Goal: Information Seeking & Learning: Learn about a topic

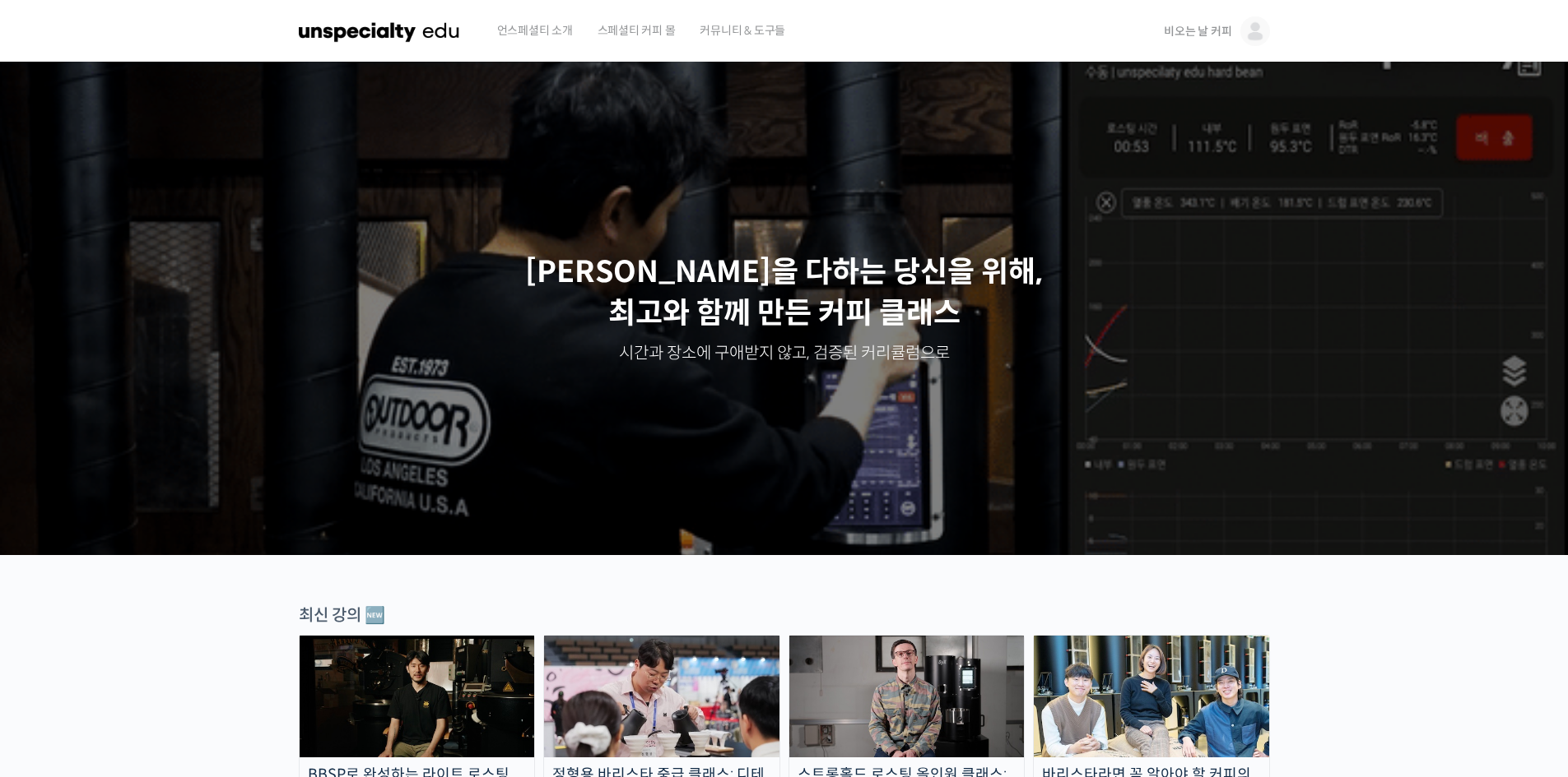
click at [1213, 33] on span "비오는 날 커피" at bounding box center [1198, 31] width 68 height 15
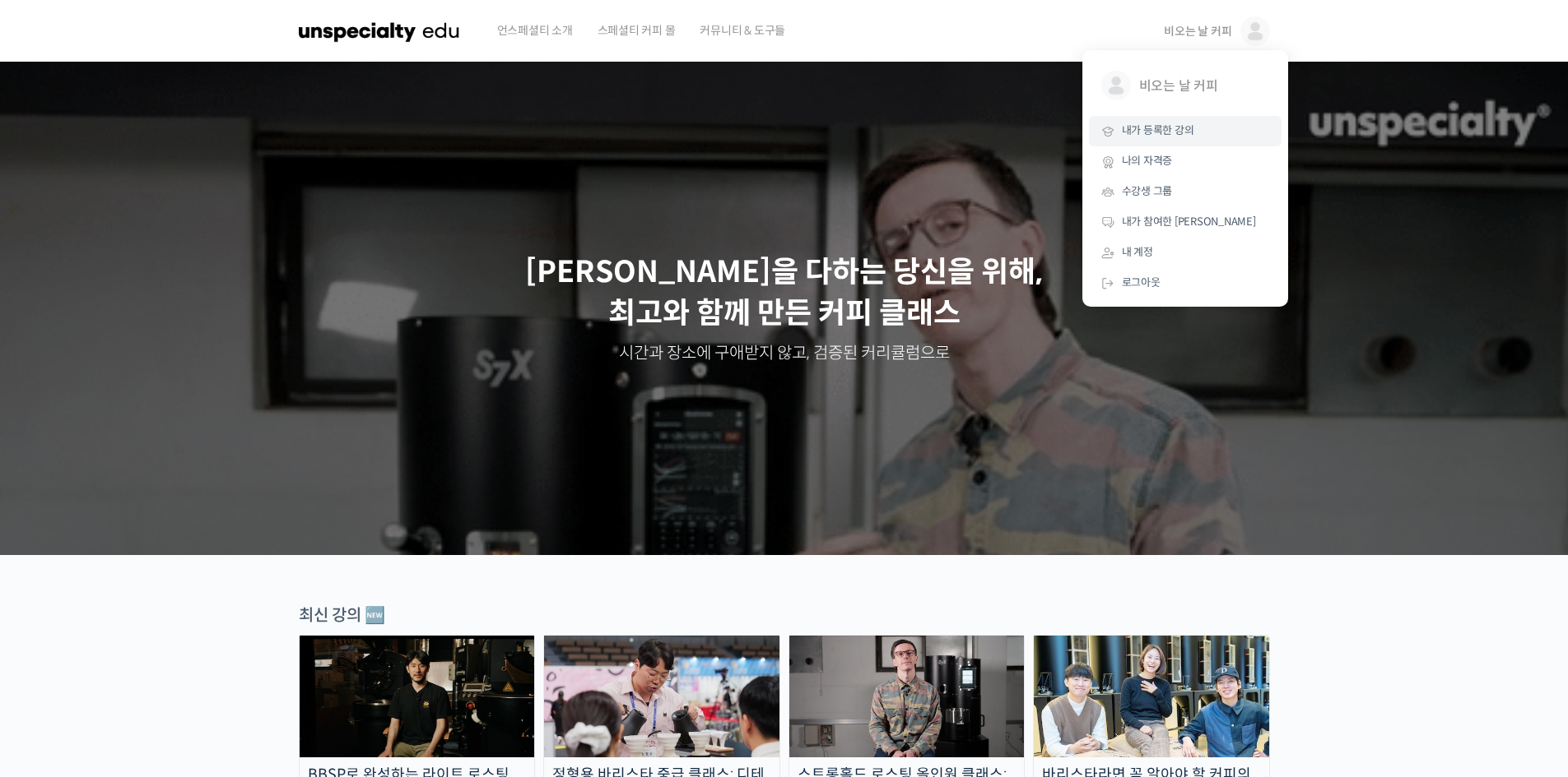
click at [1162, 130] on span "내가 등록한 강의" at bounding box center [1157, 130] width 73 height 14
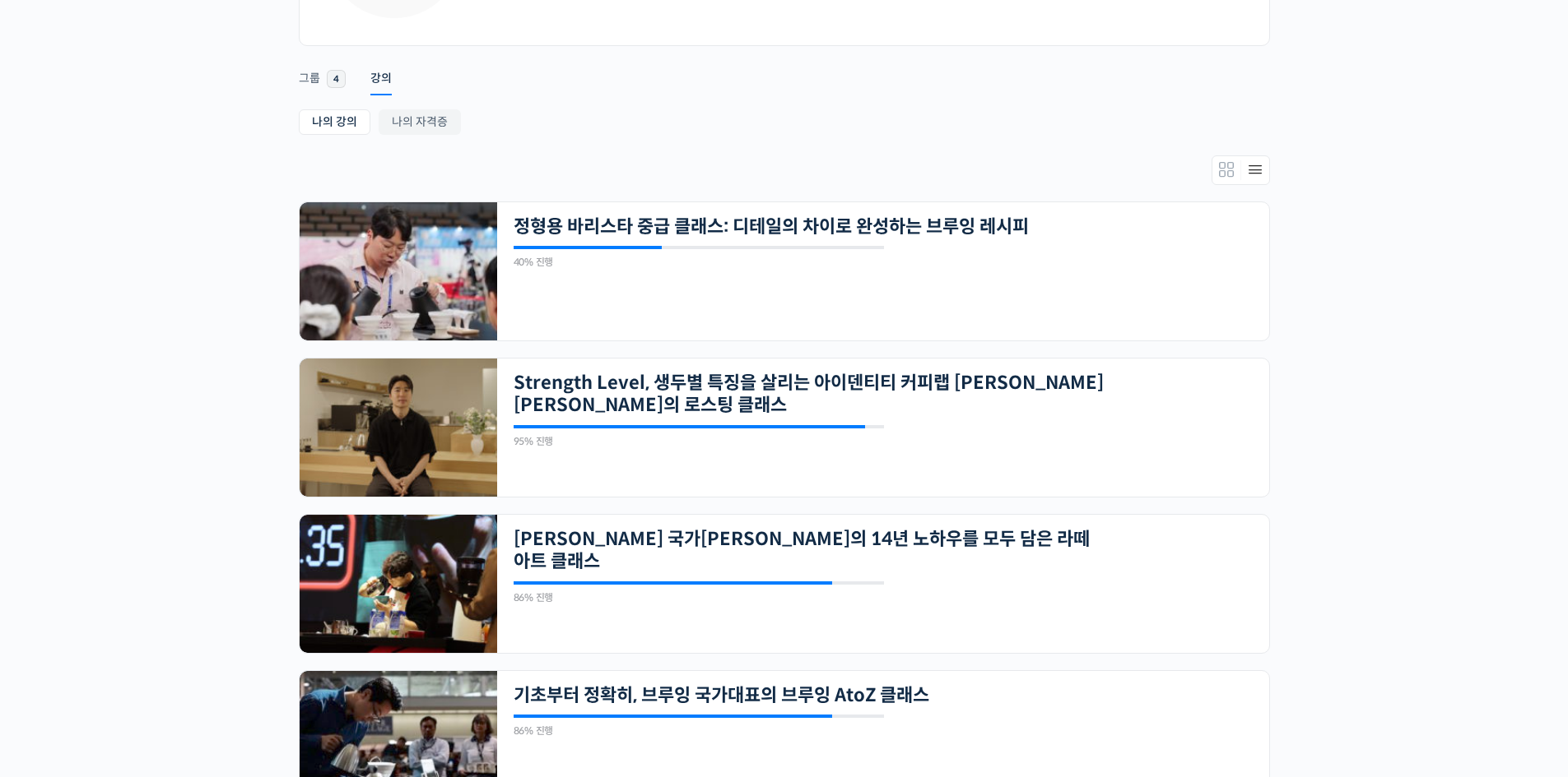
scroll to position [412, 0]
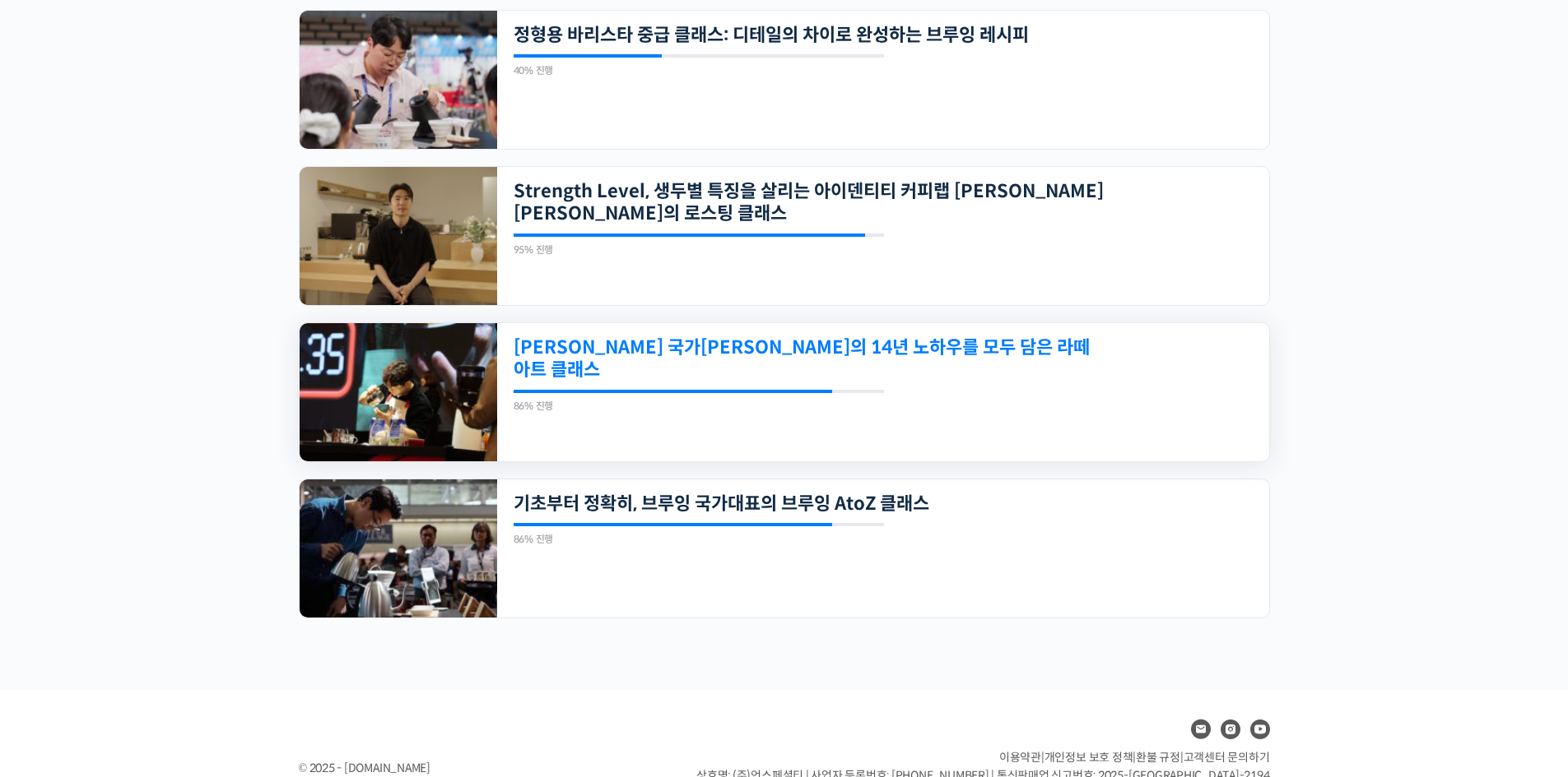
click at [878, 355] on link "[PERSON_NAME] 국가[PERSON_NAME]의 14년 노하우를 모두 담은 라떼아트 클래스" at bounding box center [808, 359] width 591 height 45
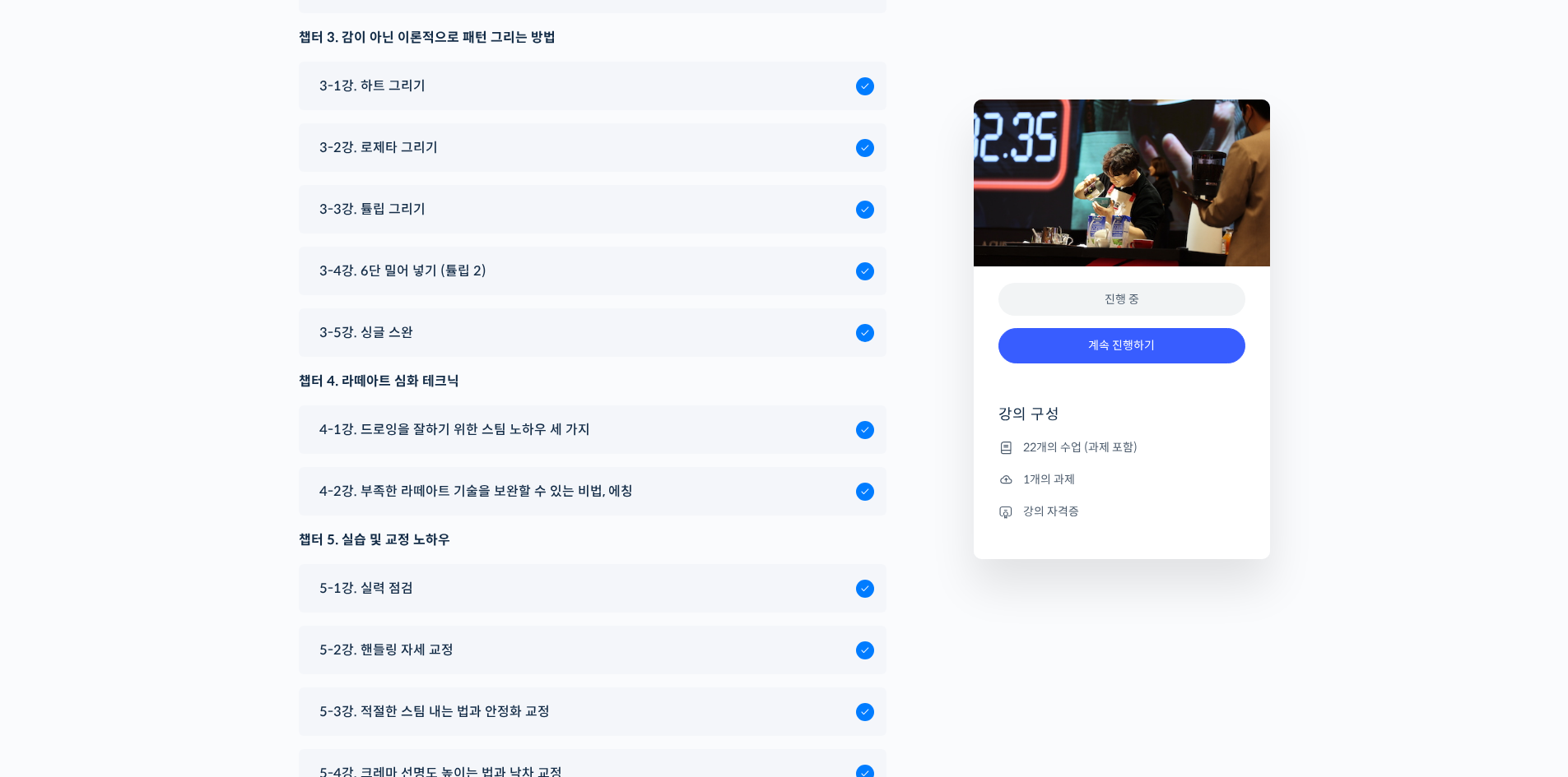
scroll to position [9227, 0]
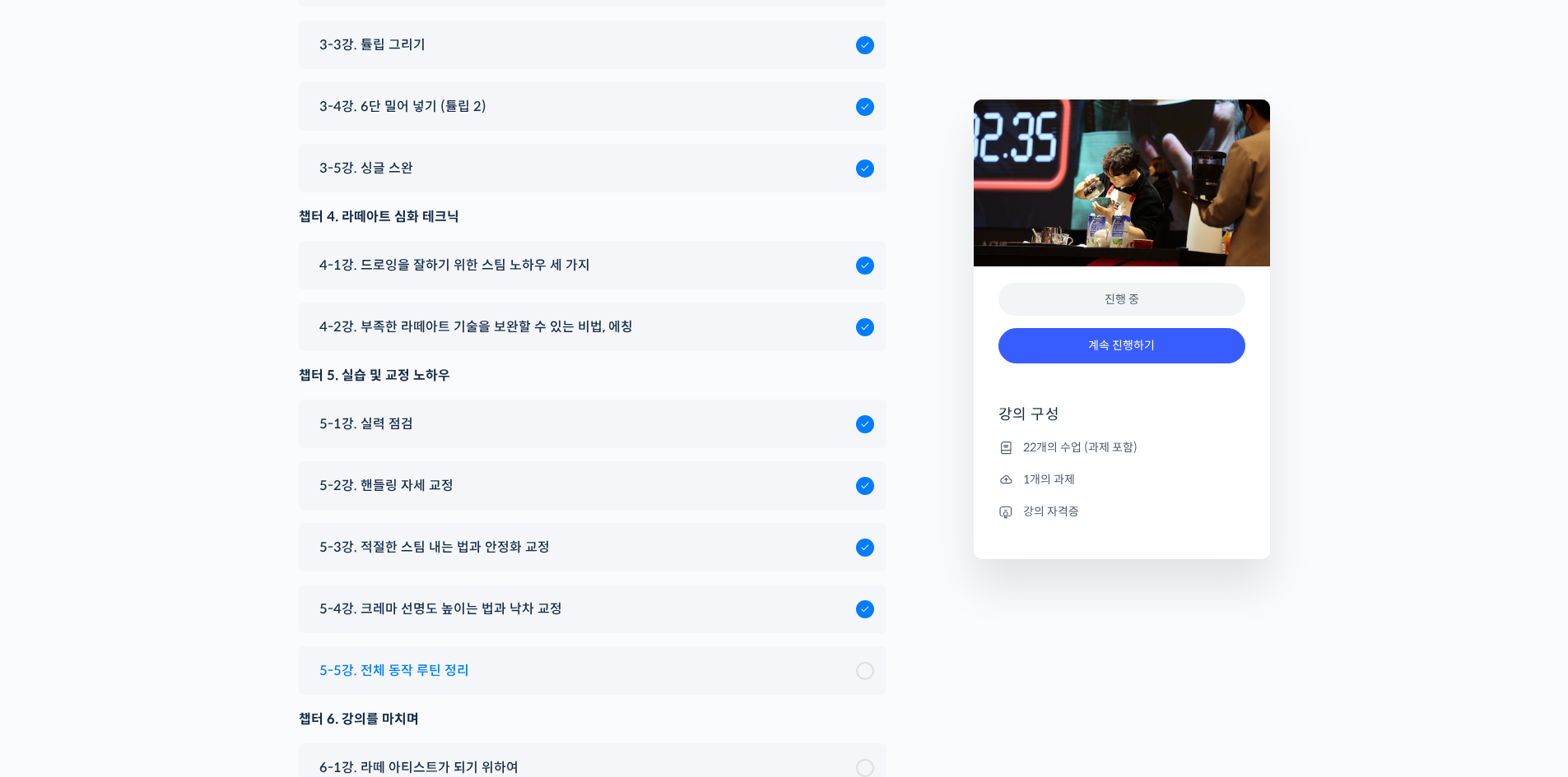
click at [458, 659] on span "5-5강. 전체 동작 루틴 정리" at bounding box center [394, 671] width 150 height 23
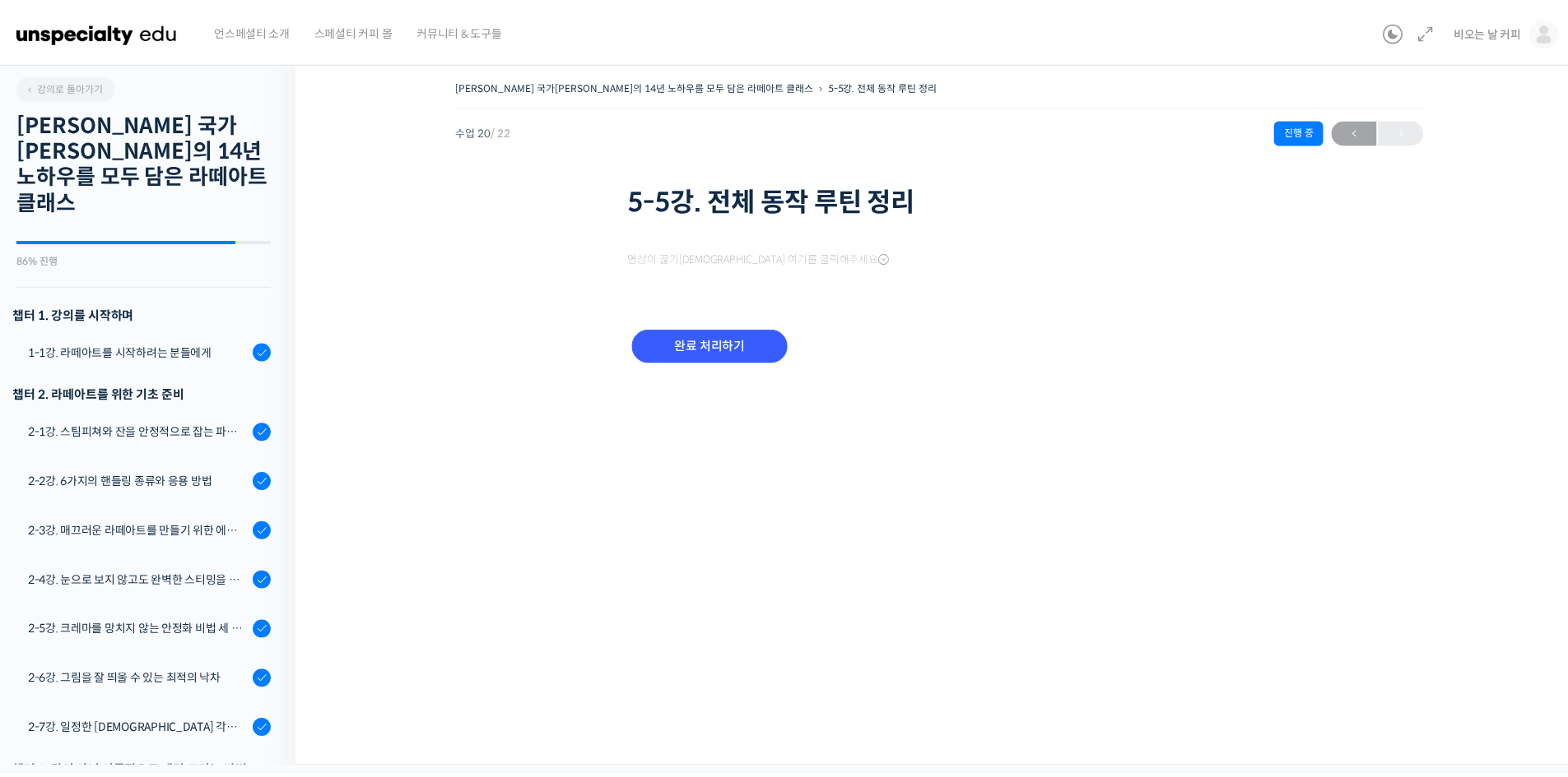
scroll to position [781, 0]
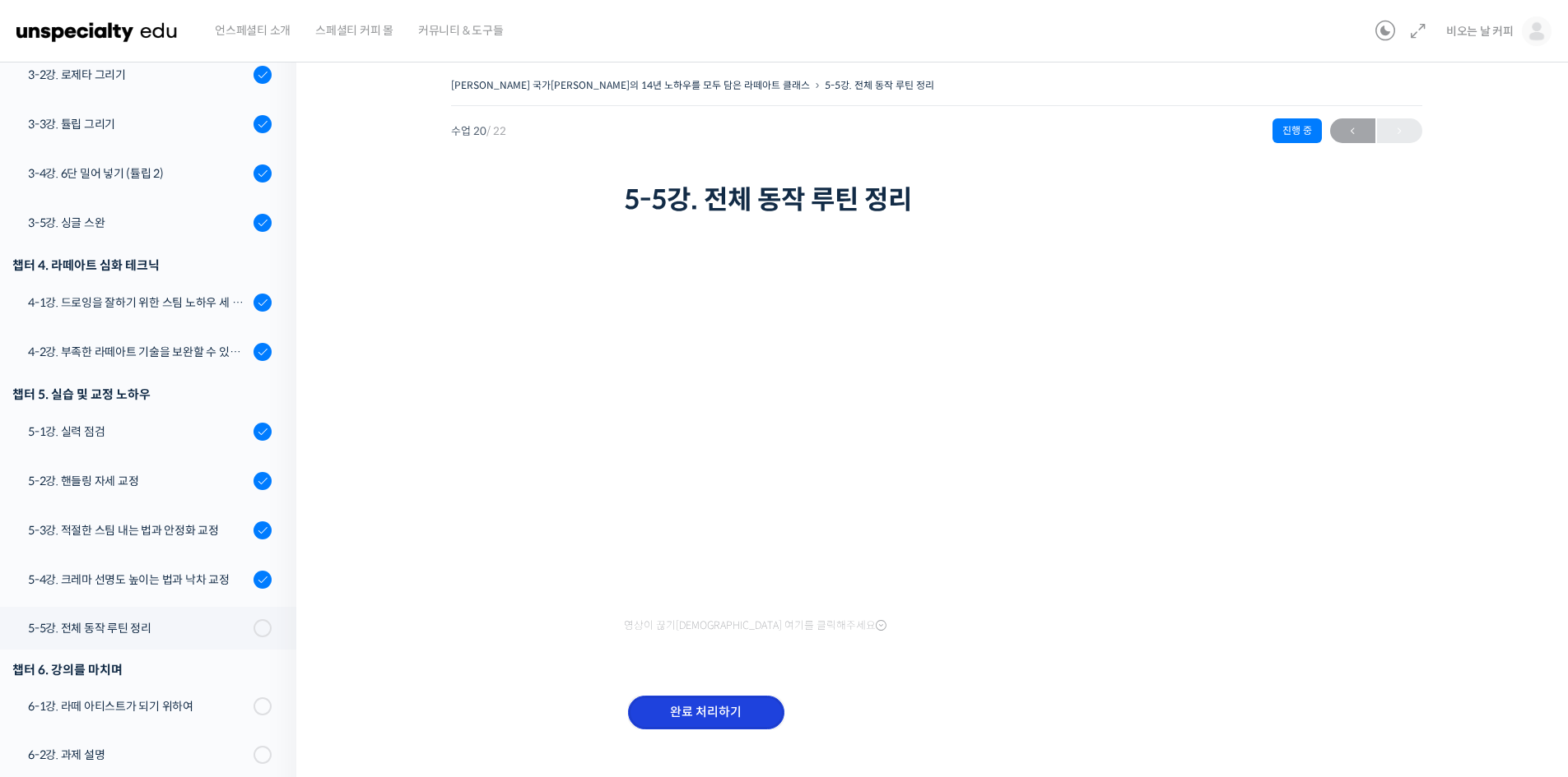
click at [735, 705] on input "완료 처리하기" at bounding box center [706, 713] width 156 height 34
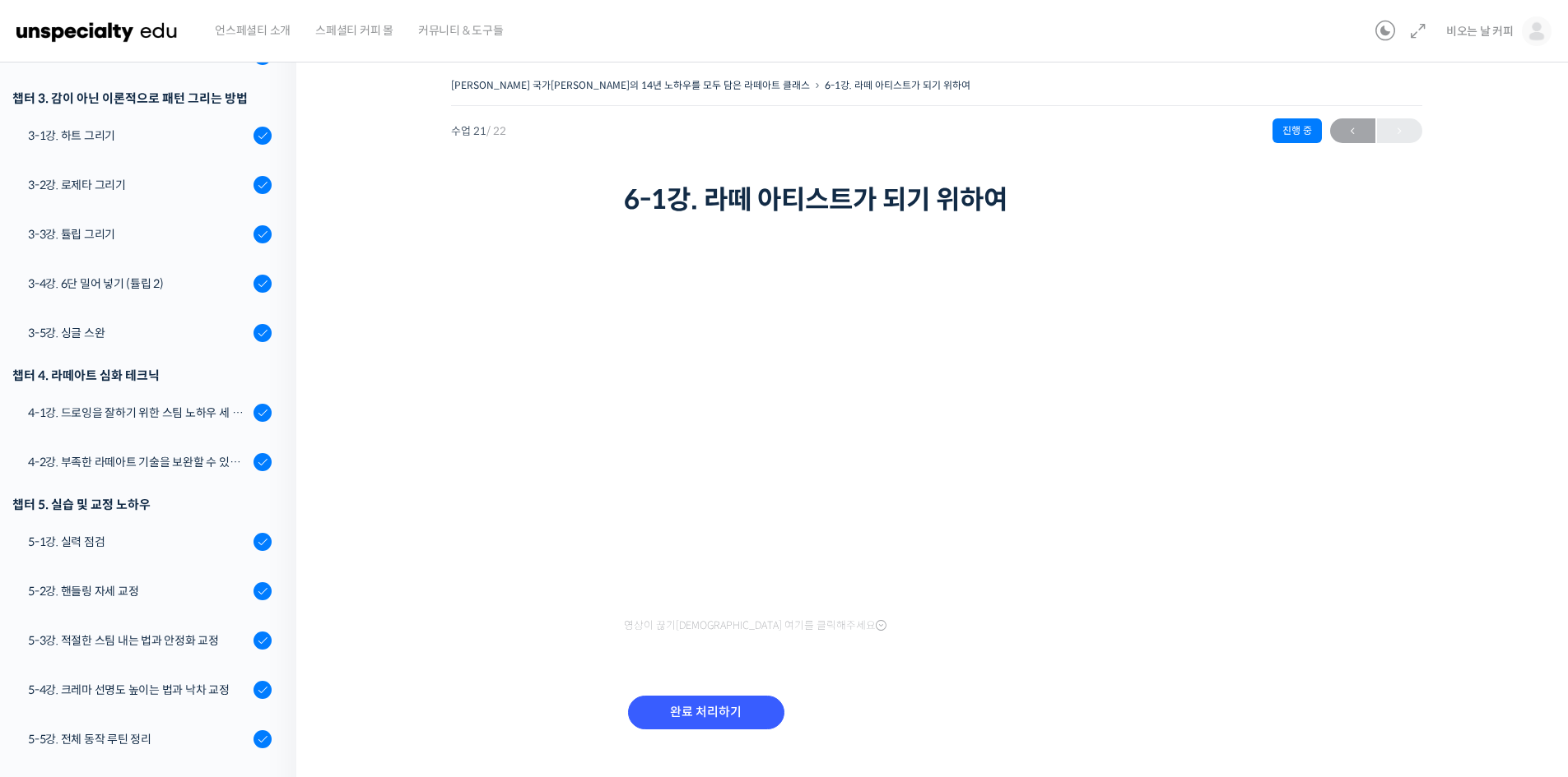
scroll to position [725, 0]
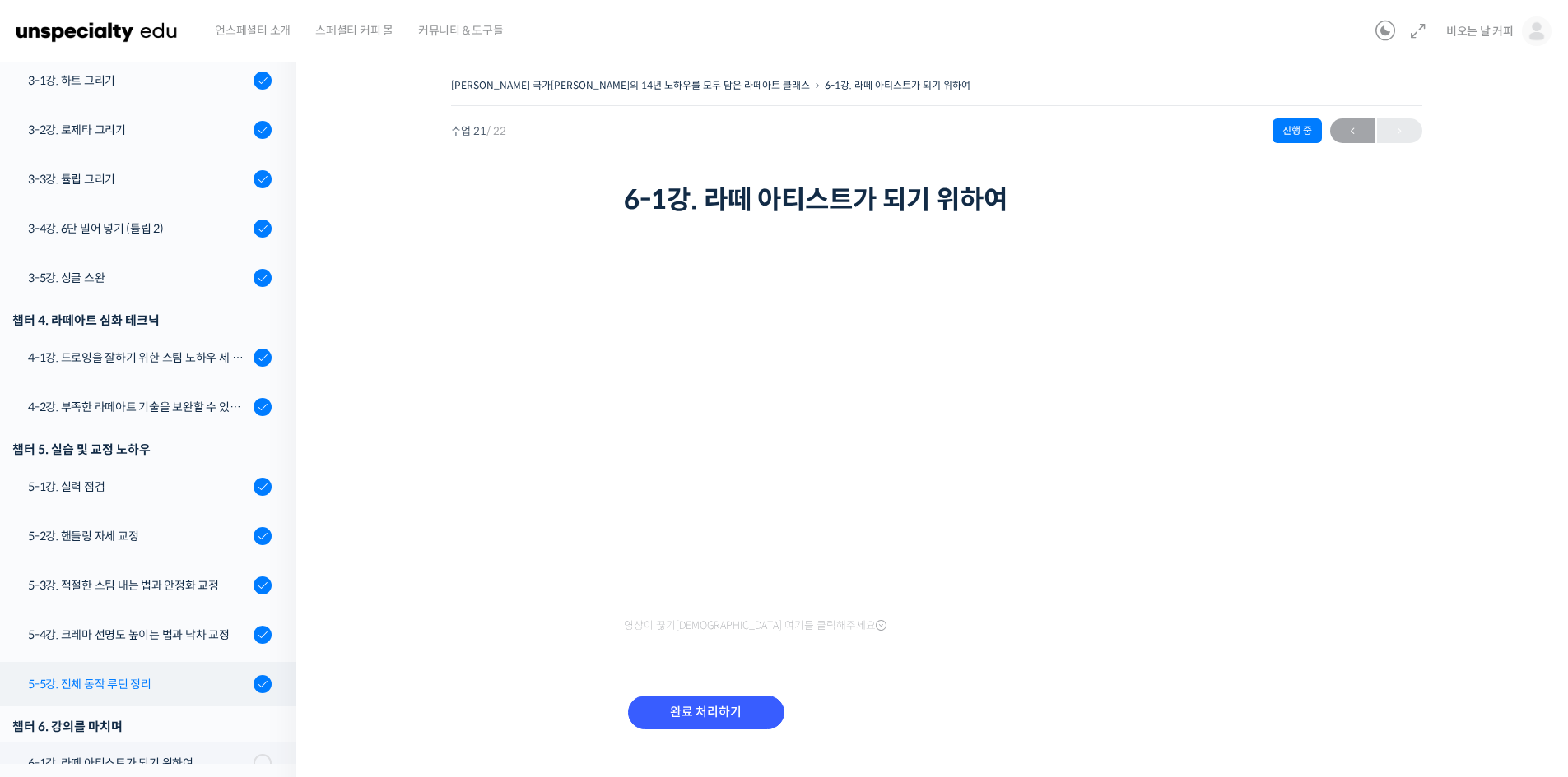
click at [155, 675] on div "5-5강. 전체 동작 루틴 정리" at bounding box center [139, 684] width 220 height 18
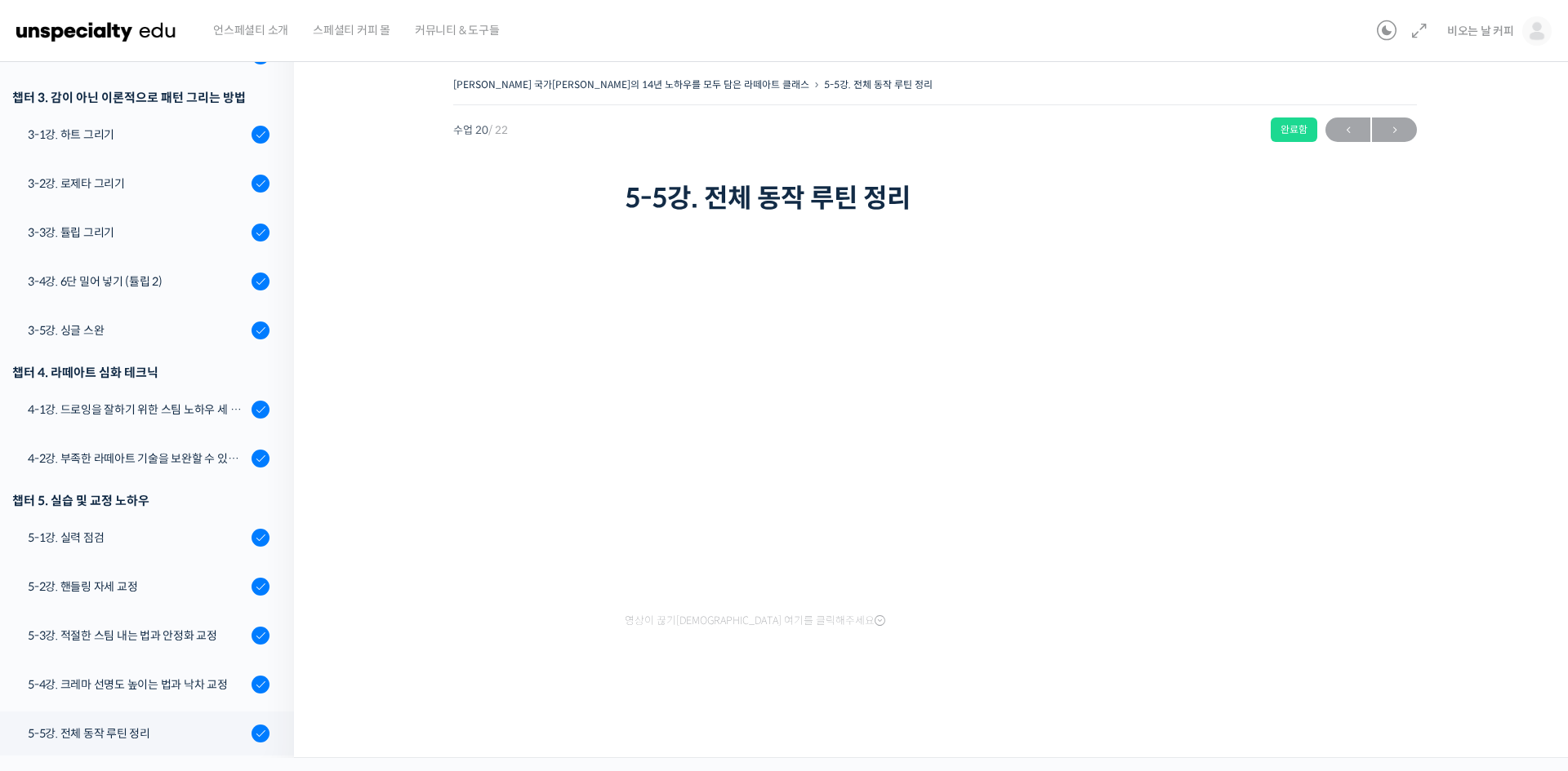
scroll to position [776, 0]
